Goal: Understand process/instructions

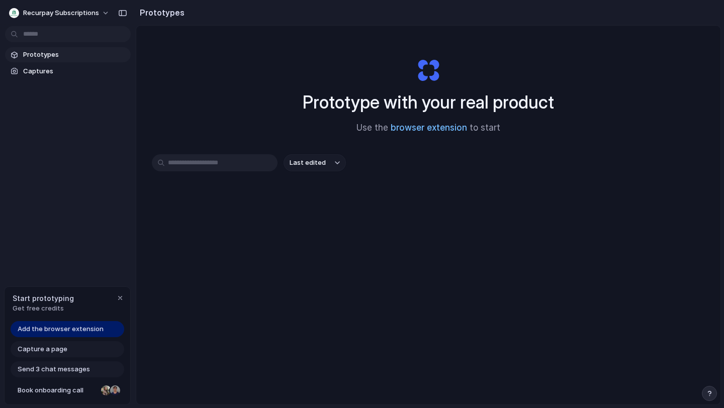
click at [422, 127] on link "browser extension" at bounding box center [429, 128] width 76 height 10
click at [435, 81] on div "Prototype with your real product Use the browser extension to start" at bounding box center [428, 92] width 402 height 109
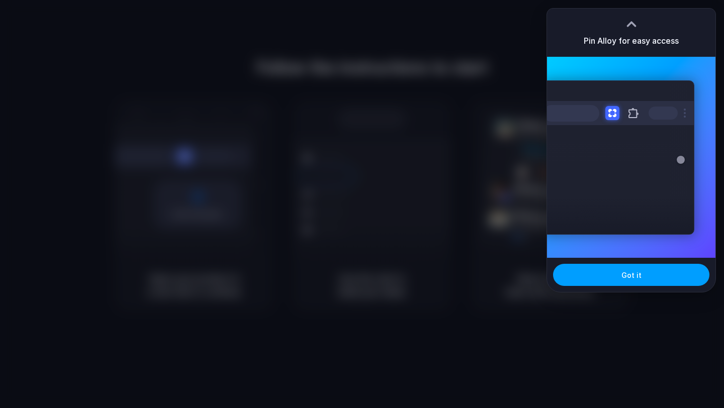
click at [646, 278] on button "Got it" at bounding box center [631, 275] width 156 height 22
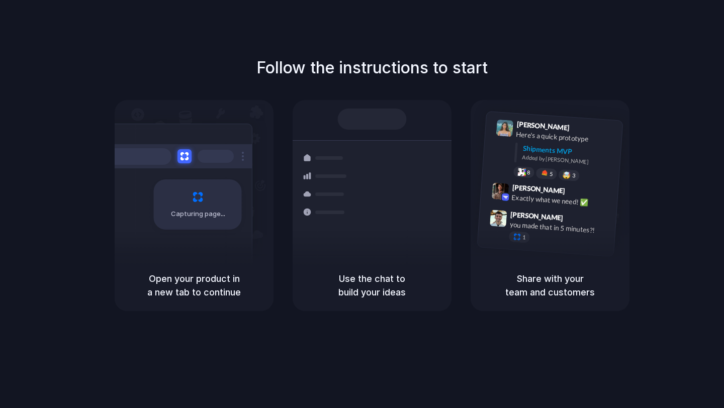
click at [345, 83] on div "Follow the instructions to start Capturing page Open your product in a new tab …" at bounding box center [372, 183] width 724 height 255
click at [176, 295] on h5 "Open your product in a new tab to continue" at bounding box center [194, 285] width 135 height 27
